Goal: Transaction & Acquisition: Purchase product/service

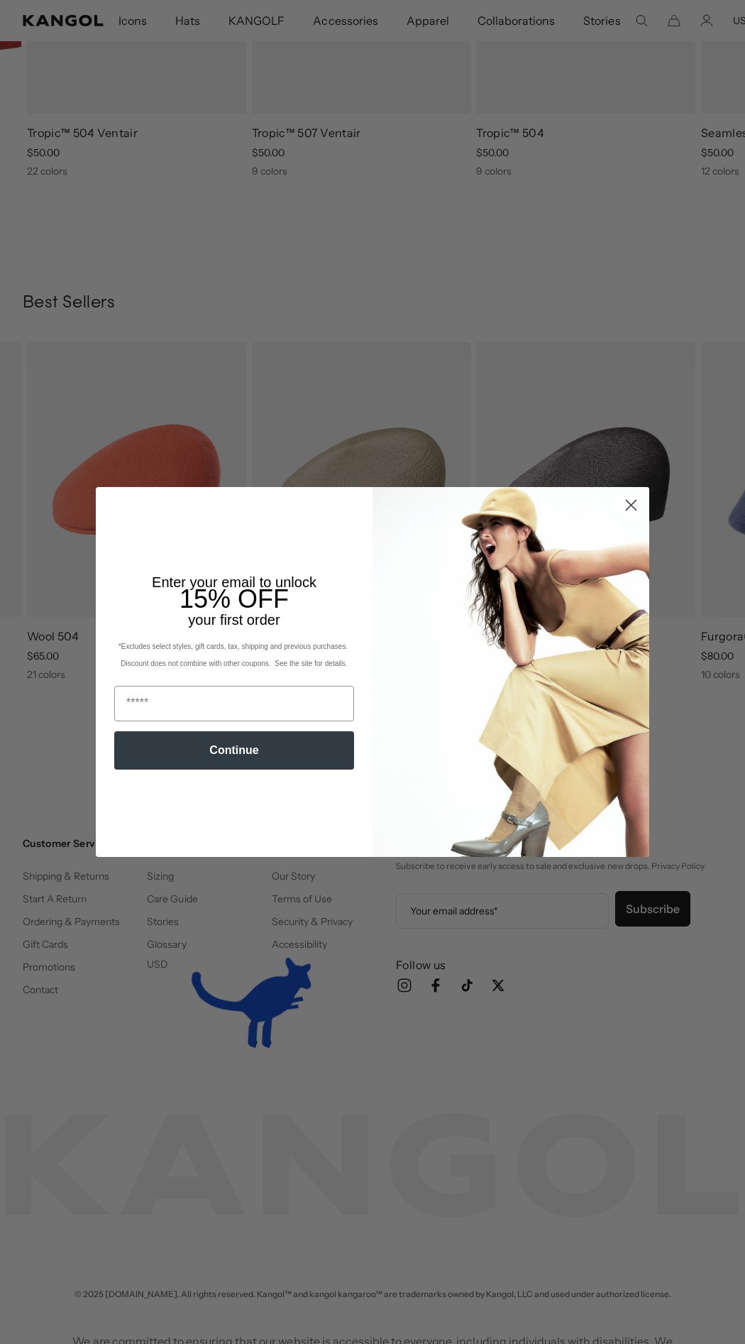
scroll to position [0, 292]
